Goal: Answer question/provide support

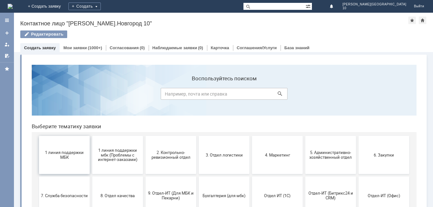
click at [70, 159] on button "1 линия поддержки МБК" at bounding box center [64, 155] width 51 height 38
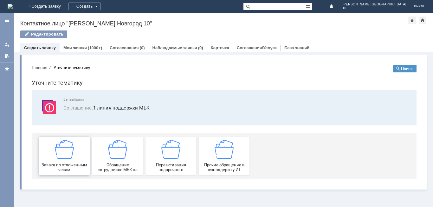
click at [66, 157] on img at bounding box center [64, 149] width 19 height 19
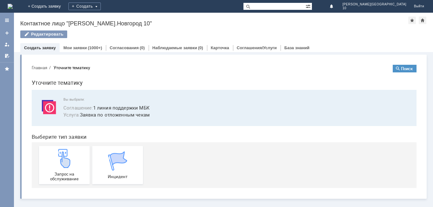
click at [66, 157] on img at bounding box center [64, 158] width 19 height 19
click at [79, 46] on link "Мои заявки" at bounding box center [74, 47] width 23 height 5
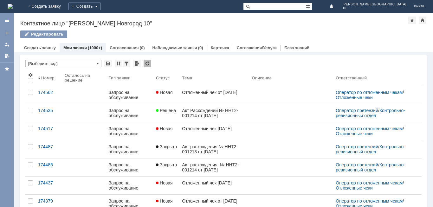
click at [191, 114] on div "Акт Расхождений № ННТ2-001214 от 28.09.2025 г." at bounding box center [214, 113] width 65 height 10
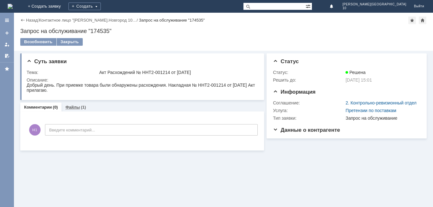
click at [75, 108] on link "Файлы" at bounding box center [72, 107] width 15 height 5
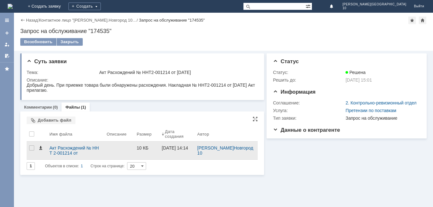
click at [39, 146] on span at bounding box center [40, 147] width 5 height 5
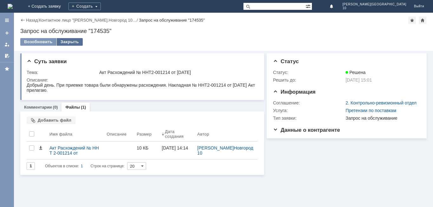
click at [70, 41] on div "Закрыть" at bounding box center [70, 42] width 26 height 8
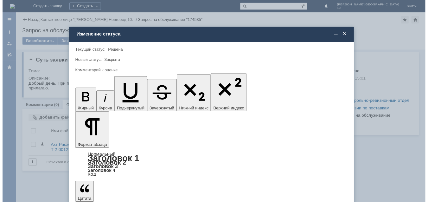
scroll to position [23, 0]
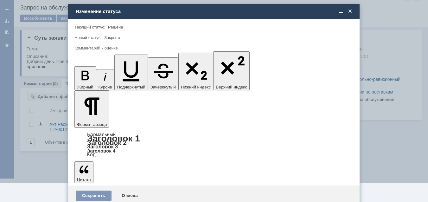
click at [115, 189] on span "5 - Отлично" at bounding box center [214, 187] width 271 height 5
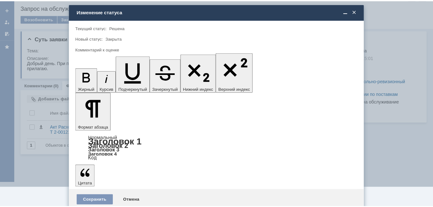
scroll to position [0, 0]
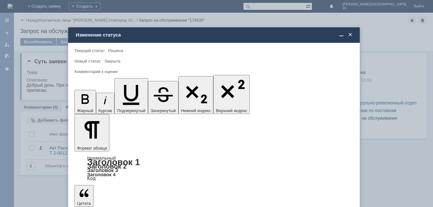
type input "5 - Отлично"
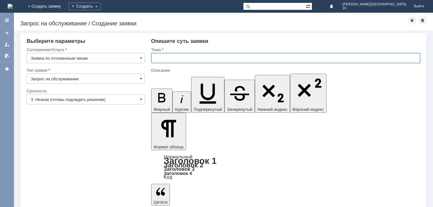
click at [162, 57] on input "text" at bounding box center [285, 58] width 269 height 10
type input "Отложенный чек от [DATE]"
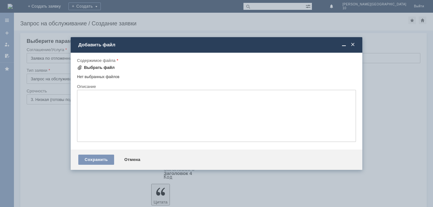
click at [102, 66] on div "Выбрать файл" at bounding box center [99, 67] width 31 height 5
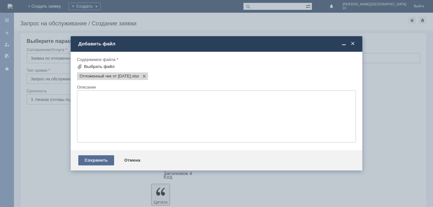
click at [101, 163] on div "Сохранить" at bounding box center [96, 160] width 36 height 10
